Goal: Navigation & Orientation: Find specific page/section

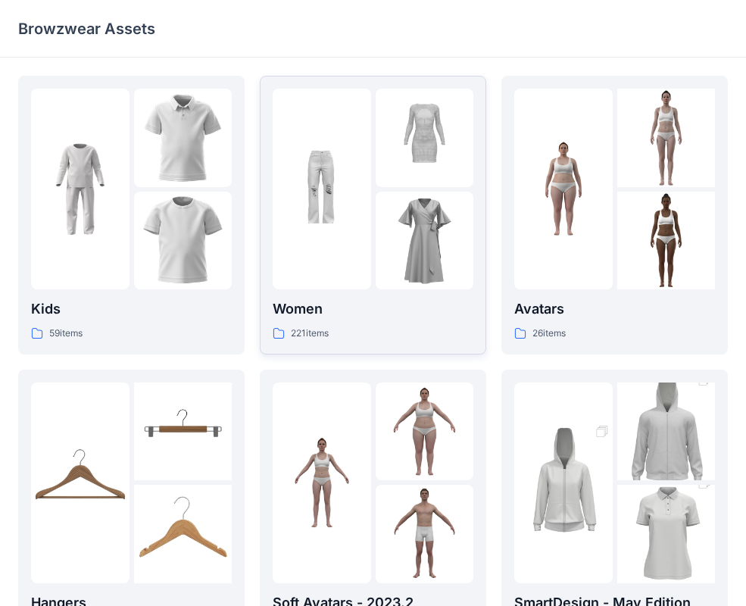
click at [314, 309] on p "Women" at bounding box center [373, 309] width 201 height 21
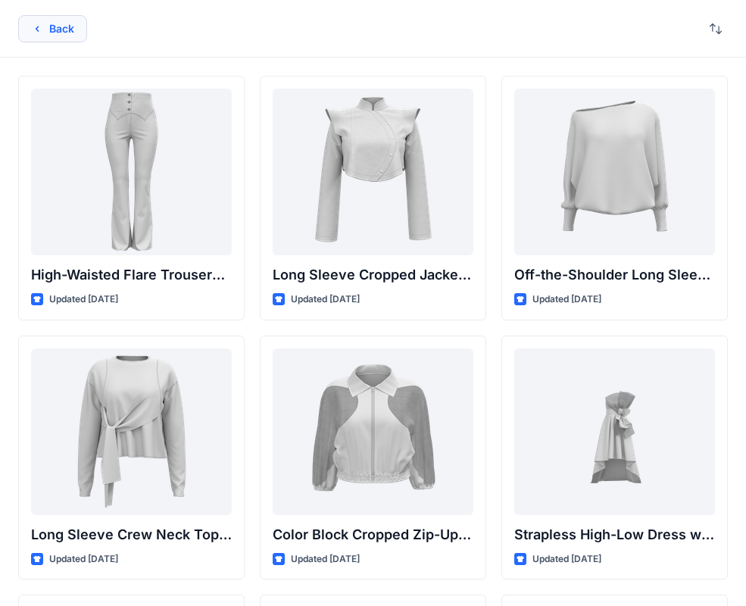
click at [70, 28] on button "Back" at bounding box center [52, 28] width 69 height 27
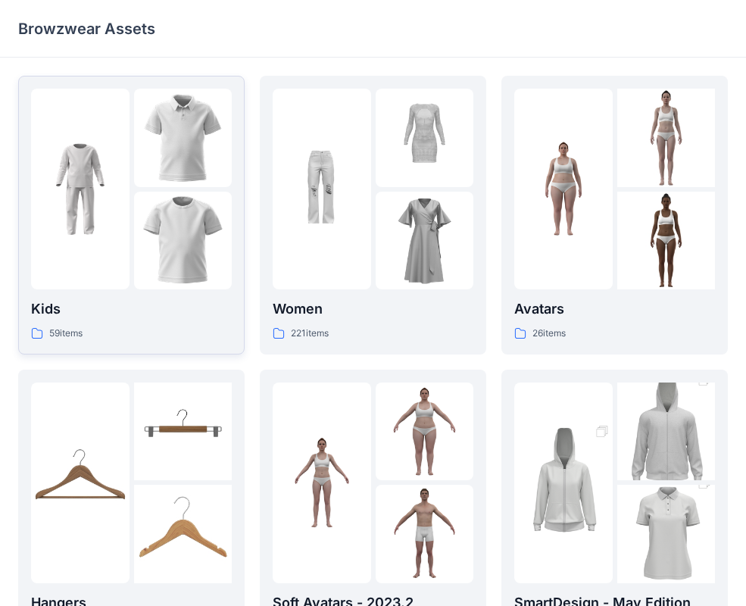
click at [133, 324] on div "Kids 59 items" at bounding box center [131, 320] width 201 height 43
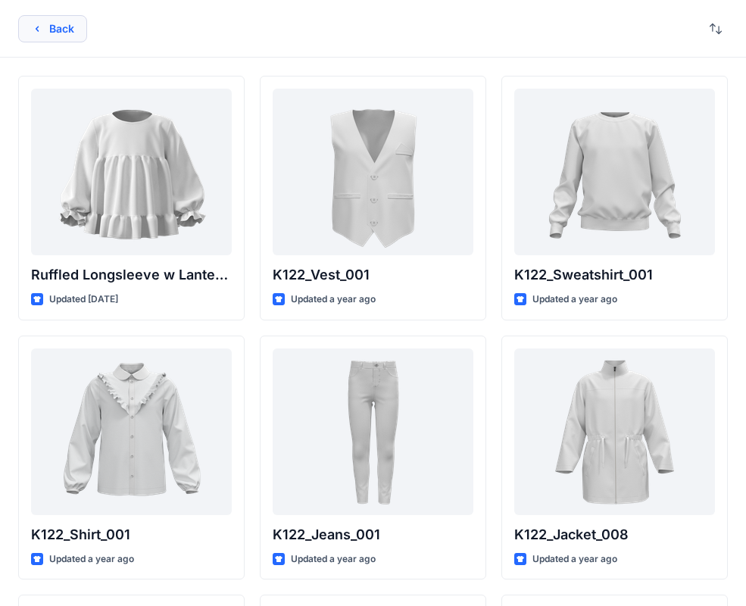
click at [55, 22] on button "Back" at bounding box center [52, 28] width 69 height 27
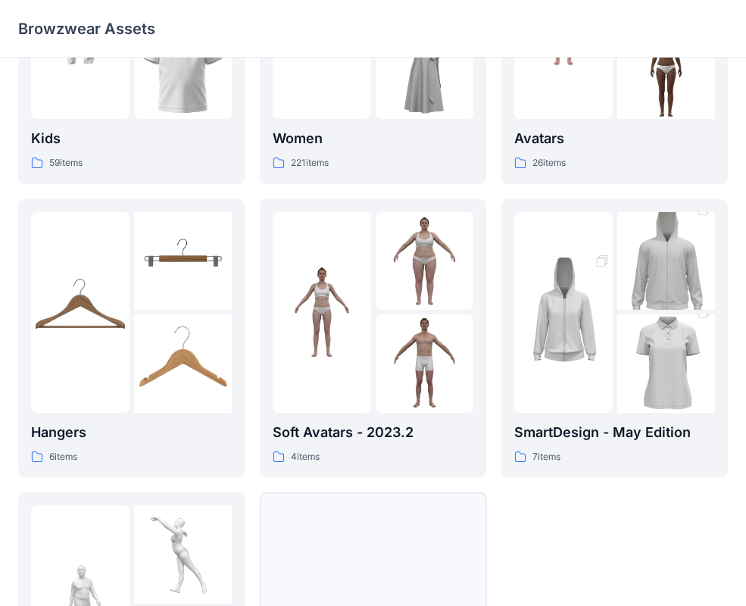
scroll to position [377, 0]
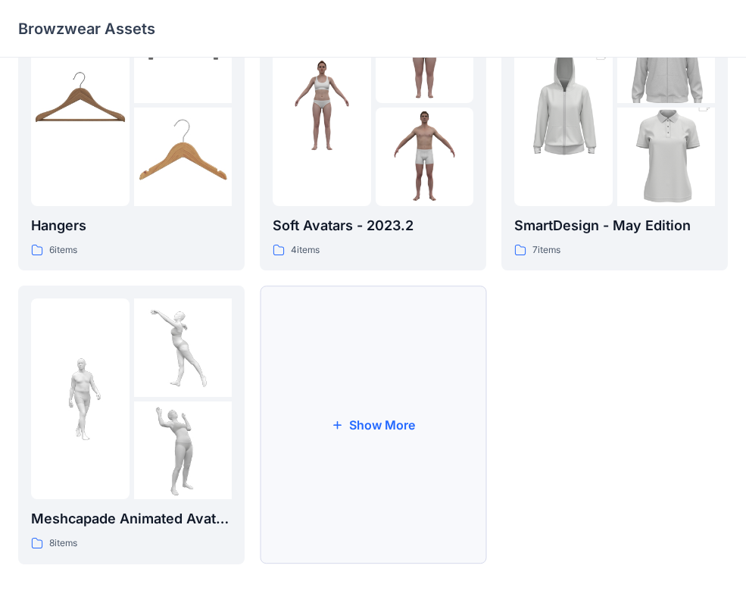
click at [345, 400] on button "Show More" at bounding box center [373, 425] width 227 height 279
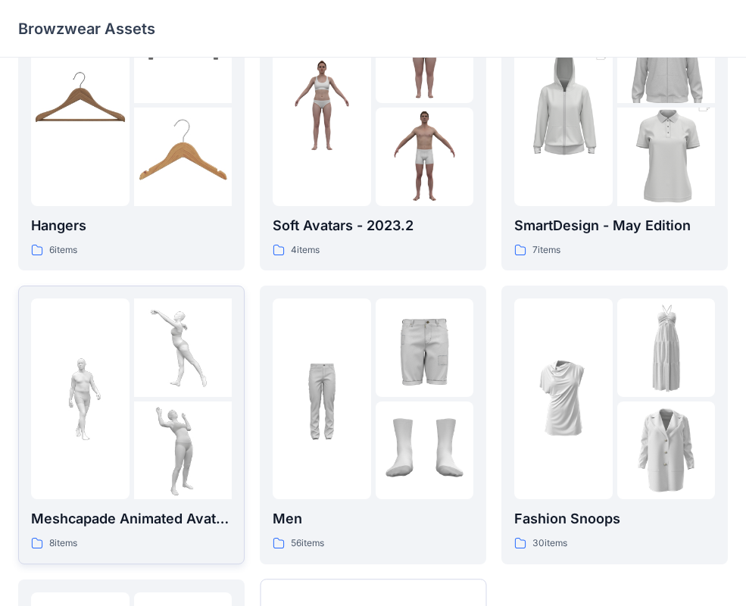
click at [167, 399] on div at bounding box center [183, 399] width 98 height 201
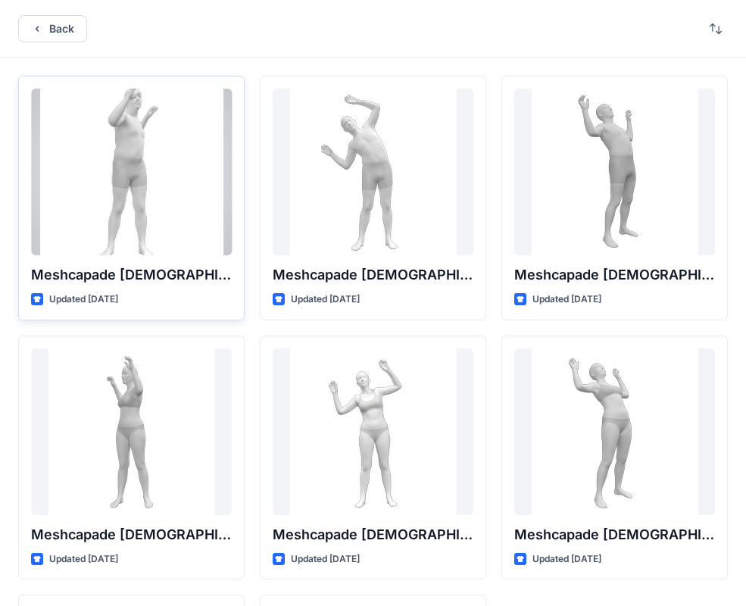
click at [132, 204] on div at bounding box center [131, 172] width 201 height 167
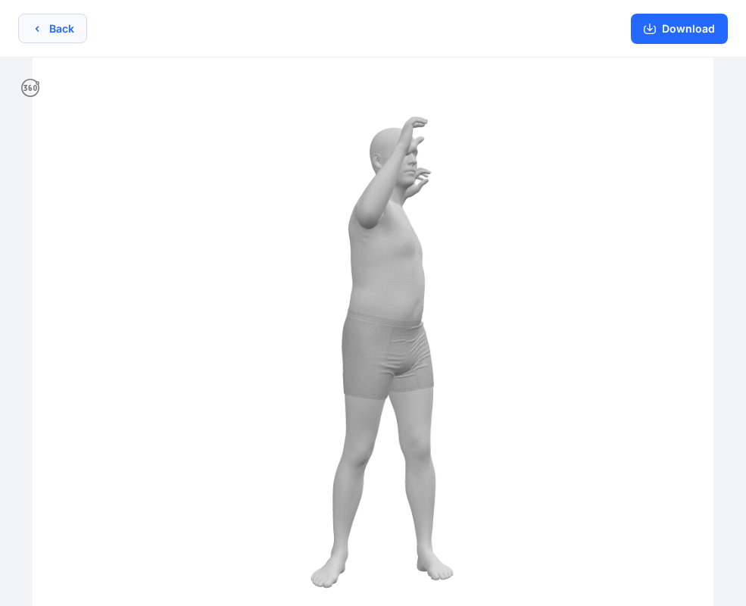
click at [60, 28] on button "Back" at bounding box center [52, 29] width 69 height 30
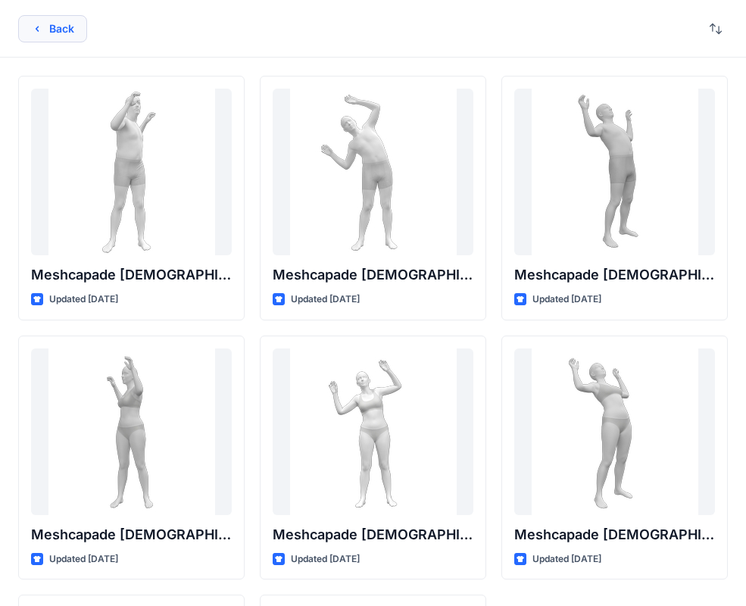
click at [60, 28] on button "Back" at bounding box center [52, 28] width 69 height 27
